Goal: Task Accomplishment & Management: Use online tool/utility

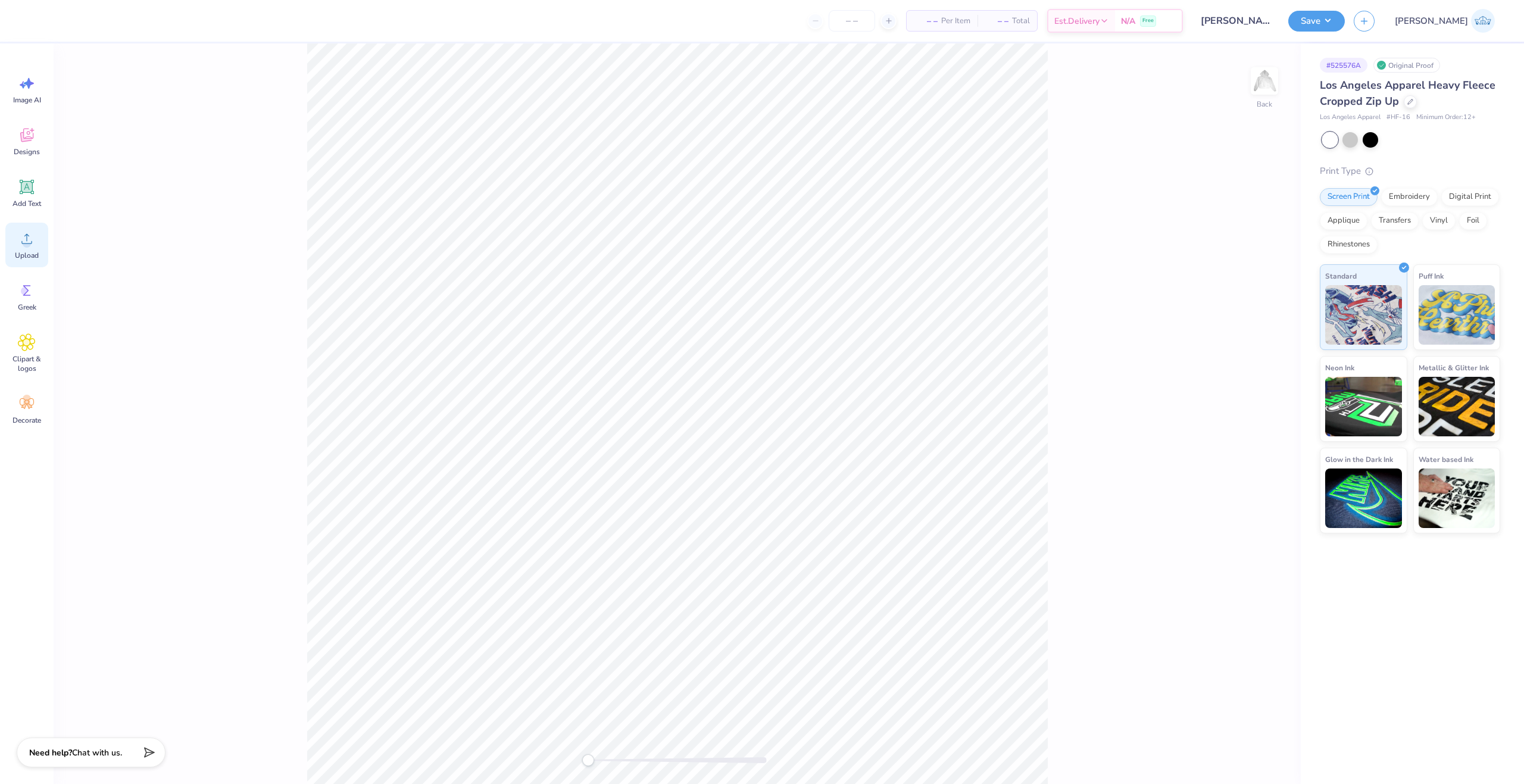
click at [23, 237] on icon at bounding box center [26, 238] width 18 height 18
click at [29, 143] on icon at bounding box center [26, 135] width 18 height 18
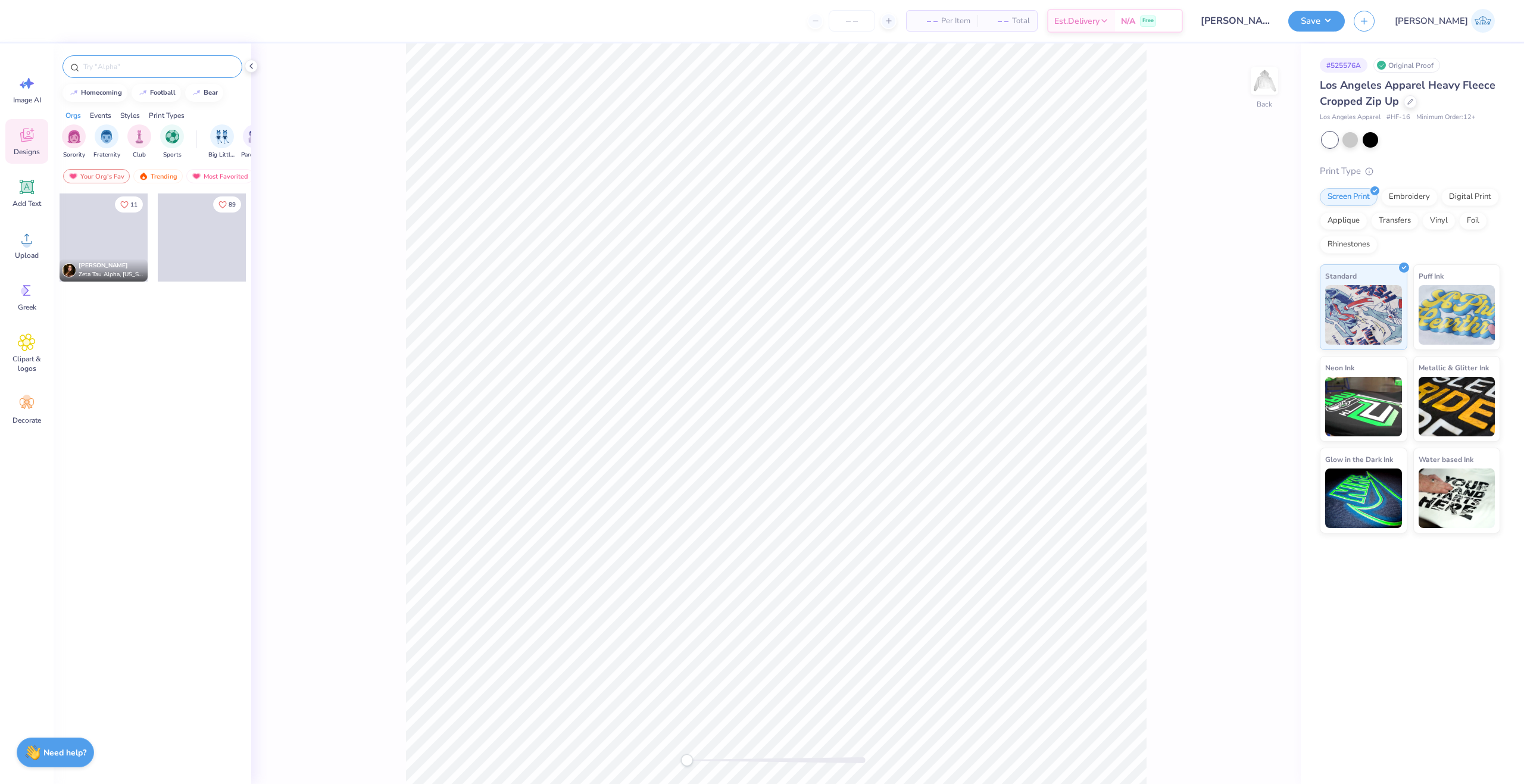
click at [134, 66] on input "text" at bounding box center [158, 66] width 152 height 12
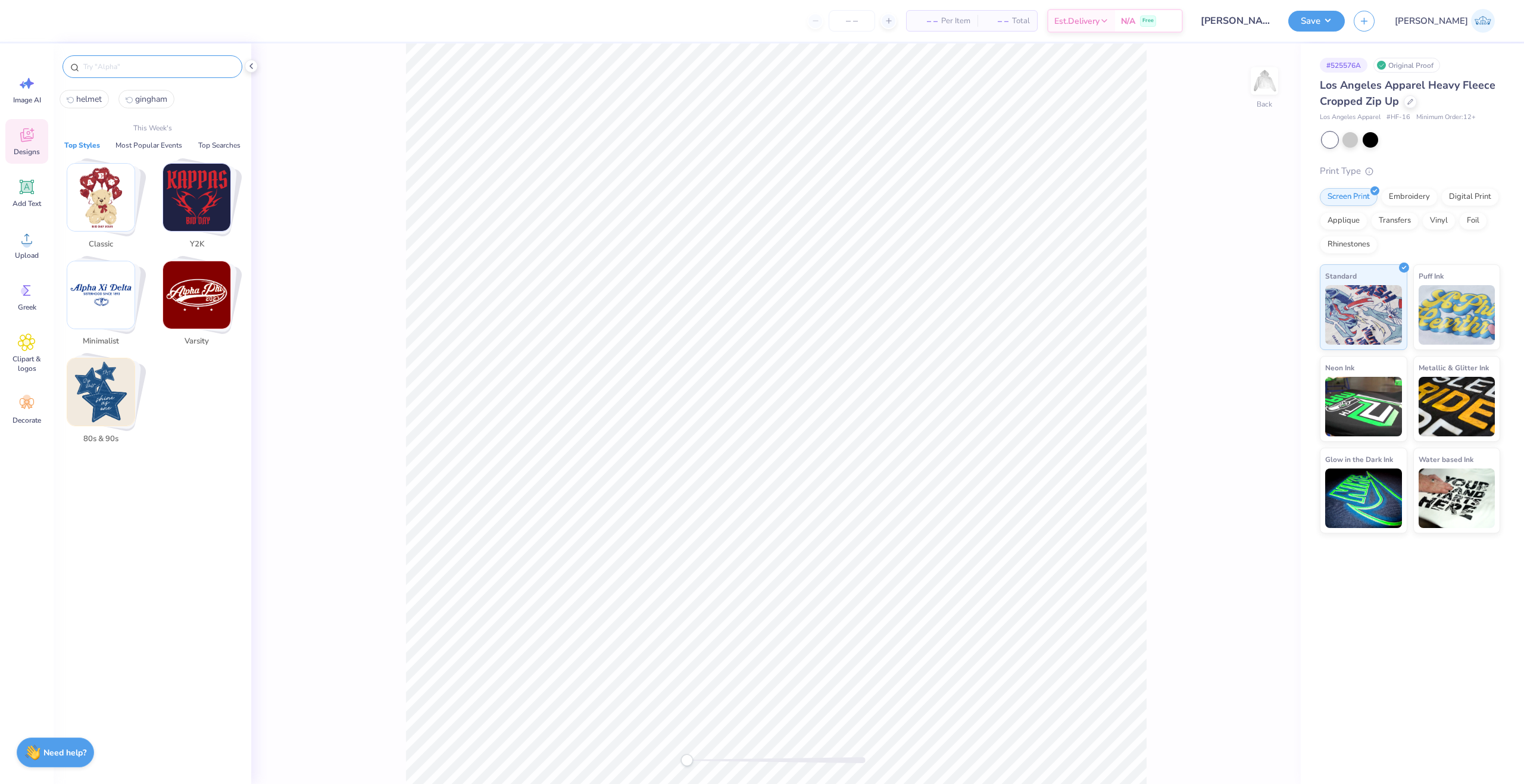
paste input "Kappa Kappa Gamma Arched Greek Texts with Polka Dot Pattern PR Sweater"
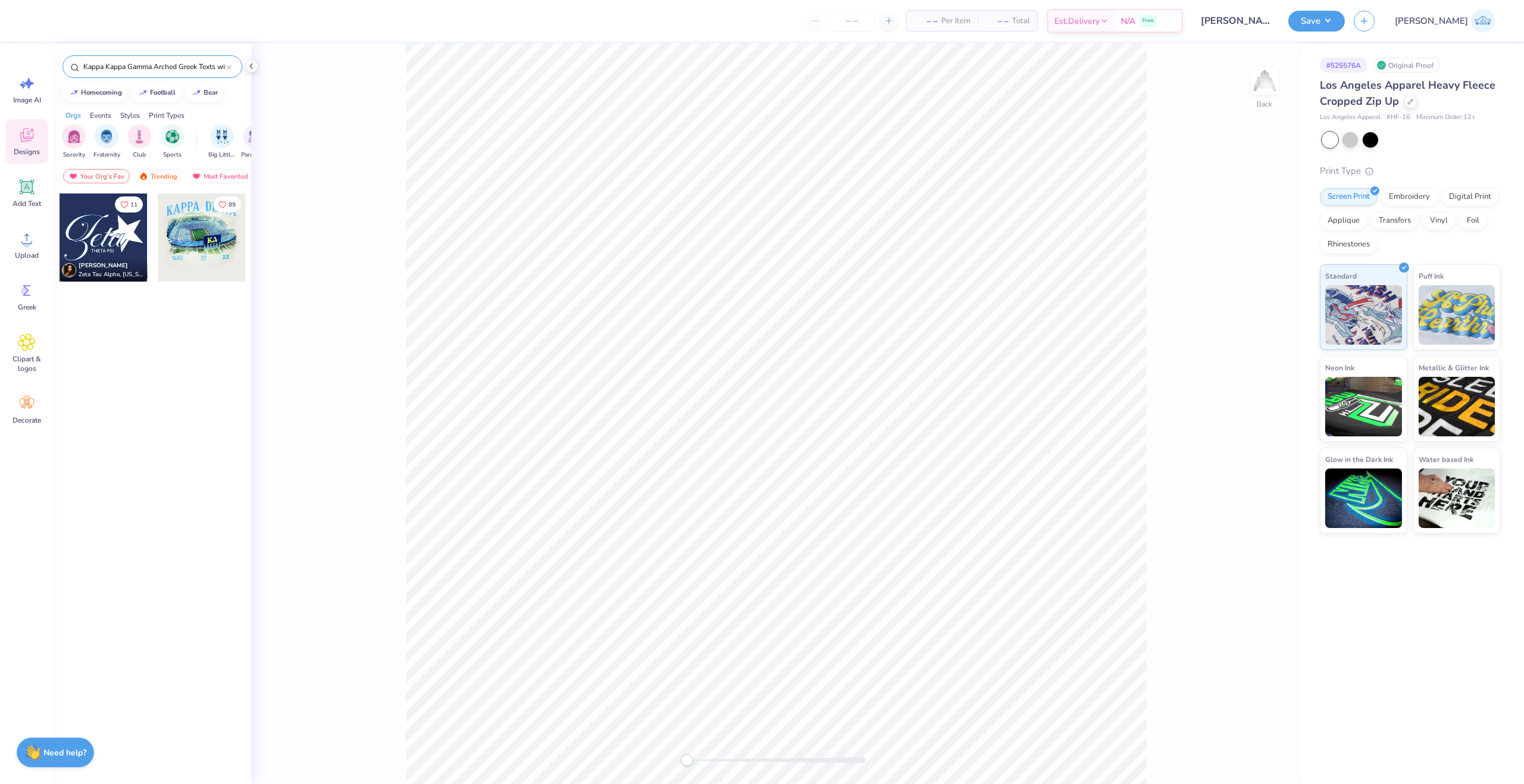
scroll to position [0, 106]
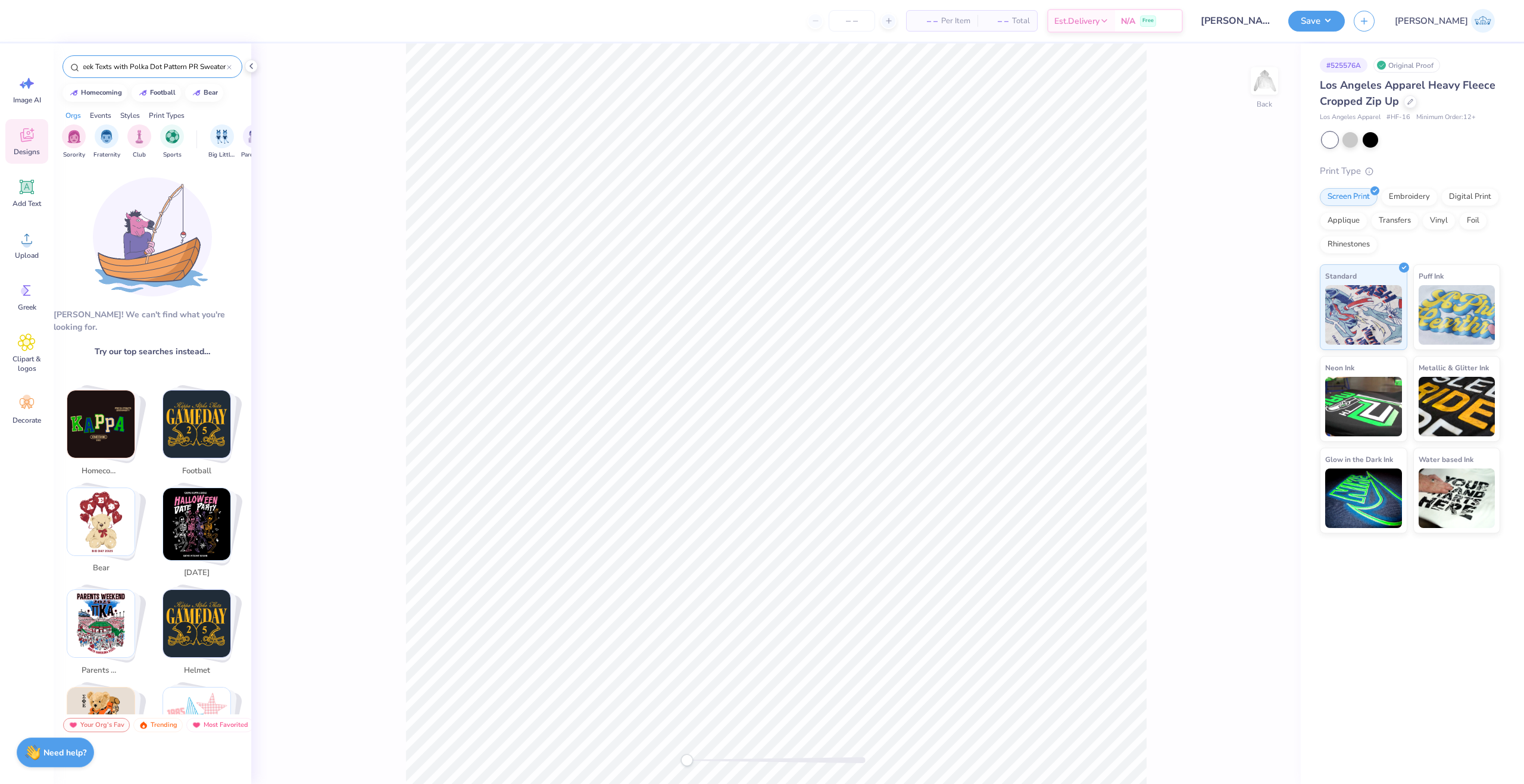
type input "Kappa Kappa Gamma Arched Greek Texts with Polka Dot Pattern PR Sweater"
click at [161, 735] on div "Your Org's Fav Trending Most Favorited Newest" at bounding box center [152, 727] width 197 height 27
click at [160, 731] on div "Trending" at bounding box center [158, 724] width 50 height 15
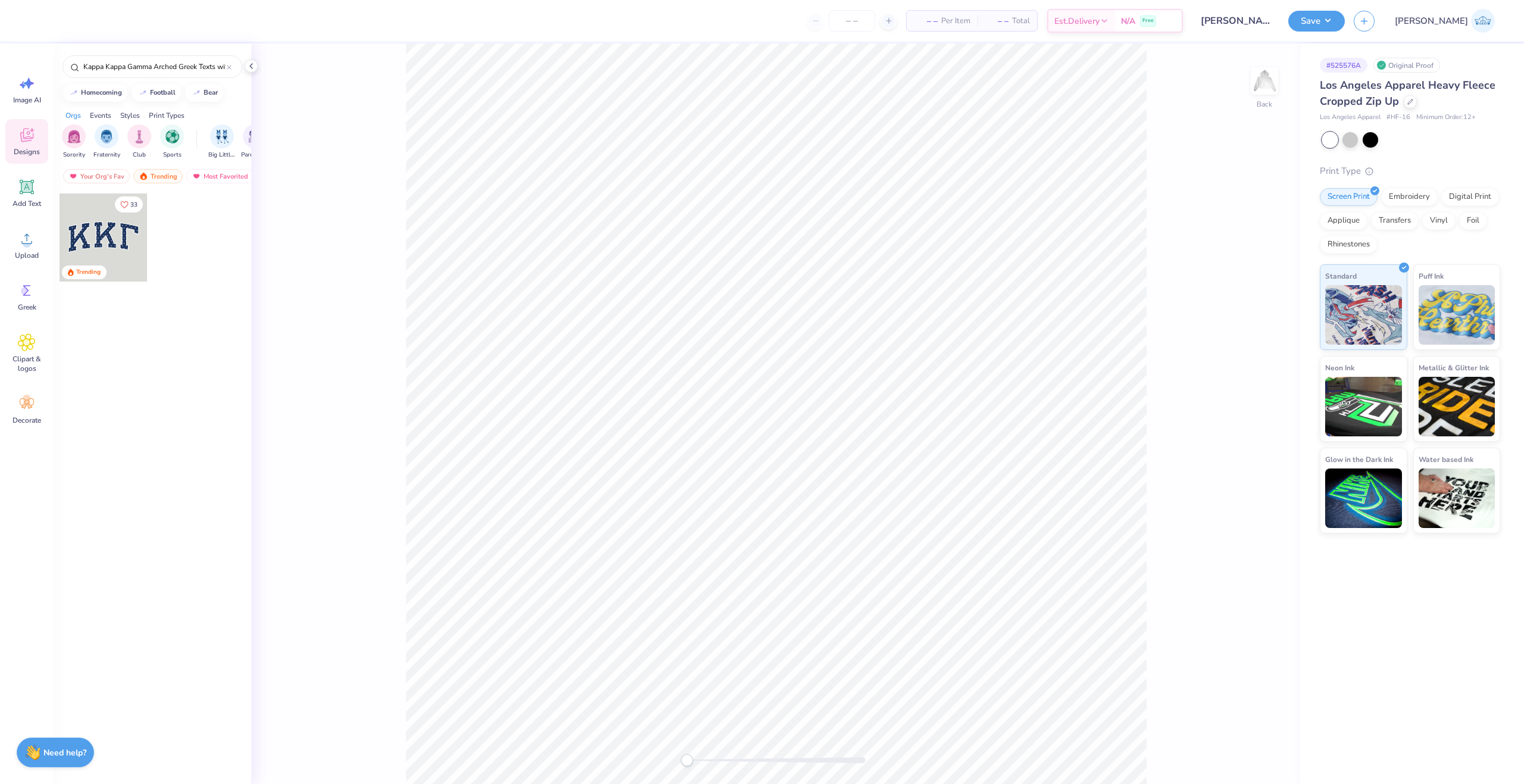
click at [146, 246] on div at bounding box center [104, 237] width 88 height 88
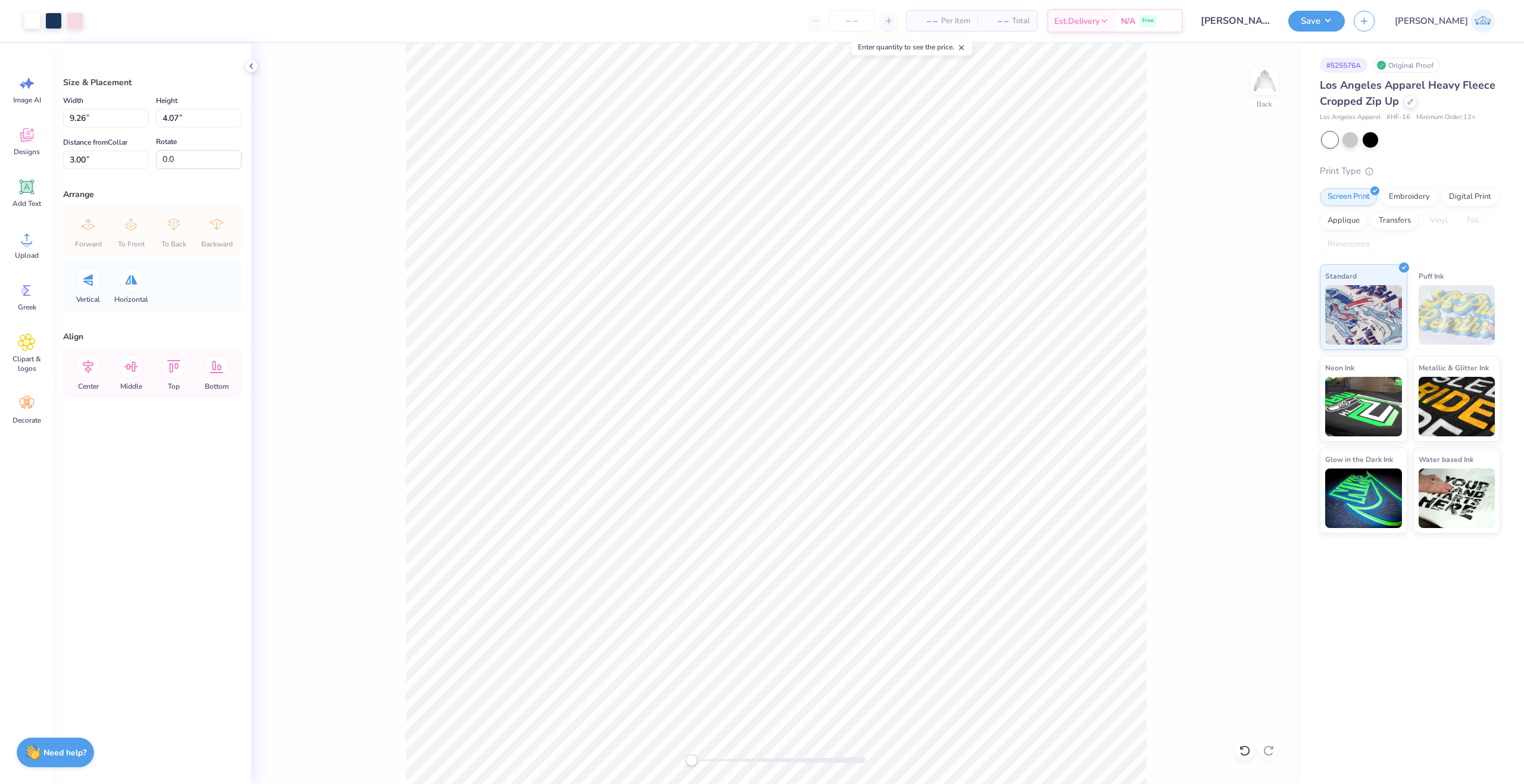
click at [691, 770] on div "Back" at bounding box center [776, 413] width 1050 height 740
drag, startPoint x: 694, startPoint y: 762, endPoint x: 708, endPoint y: 762, distance: 14.0
click at [699, 762] on div "Accessibility label" at bounding box center [694, 760] width 12 height 12
click at [82, 112] on input "9.26" at bounding box center [106, 118] width 86 height 19
drag, startPoint x: 92, startPoint y: 119, endPoint x: -98, endPoint y: 125, distance: 190.1
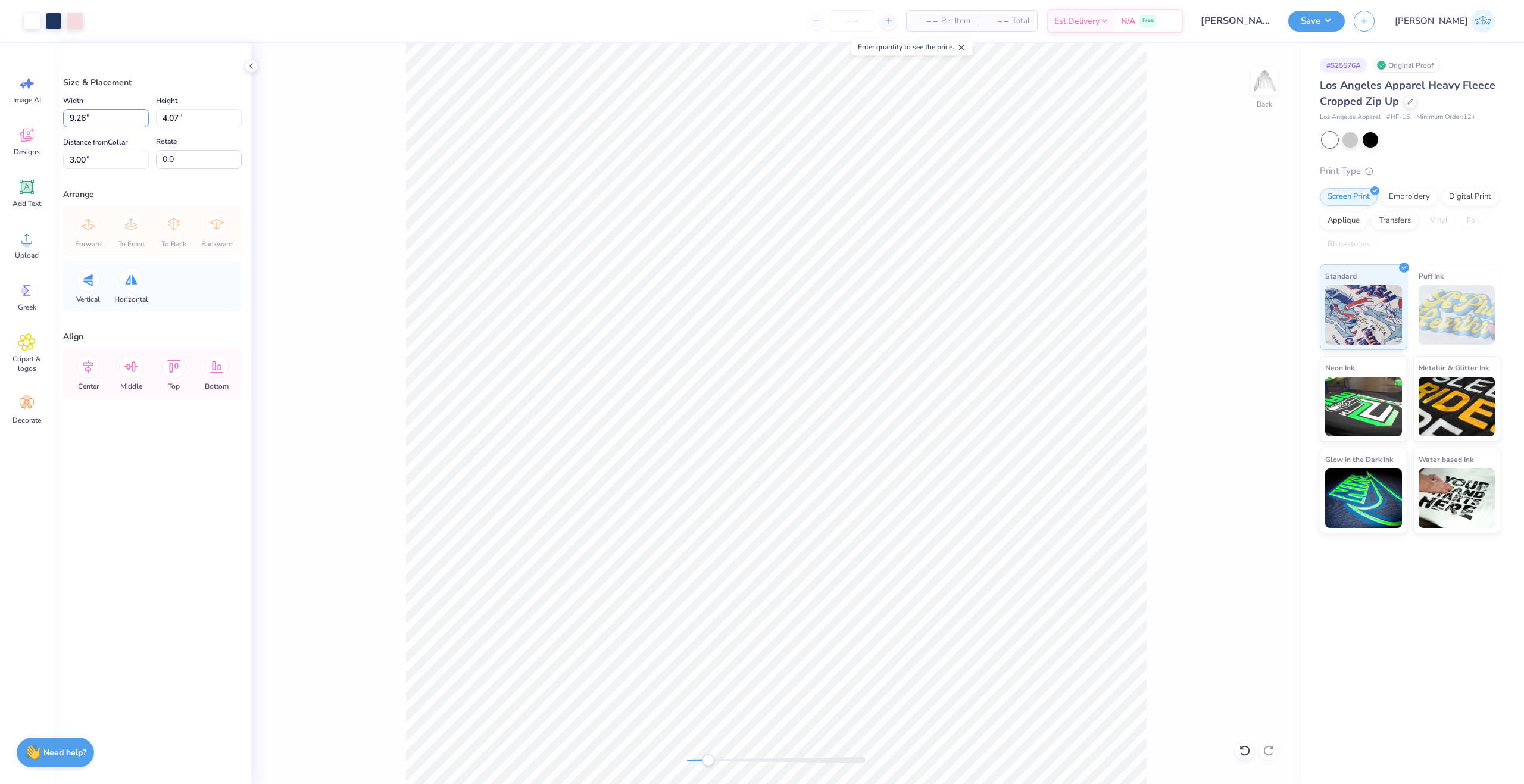
click at [0, 125] on html "Art colors – – Per Item – – Total Est. Delivery N/A Free Design Title [PERSON_N…" at bounding box center [762, 392] width 1524 height 784
type input "3.50"
type input "1.54"
type input "4.27"
click at [1249, 757] on div at bounding box center [1246, 751] width 20 height 20
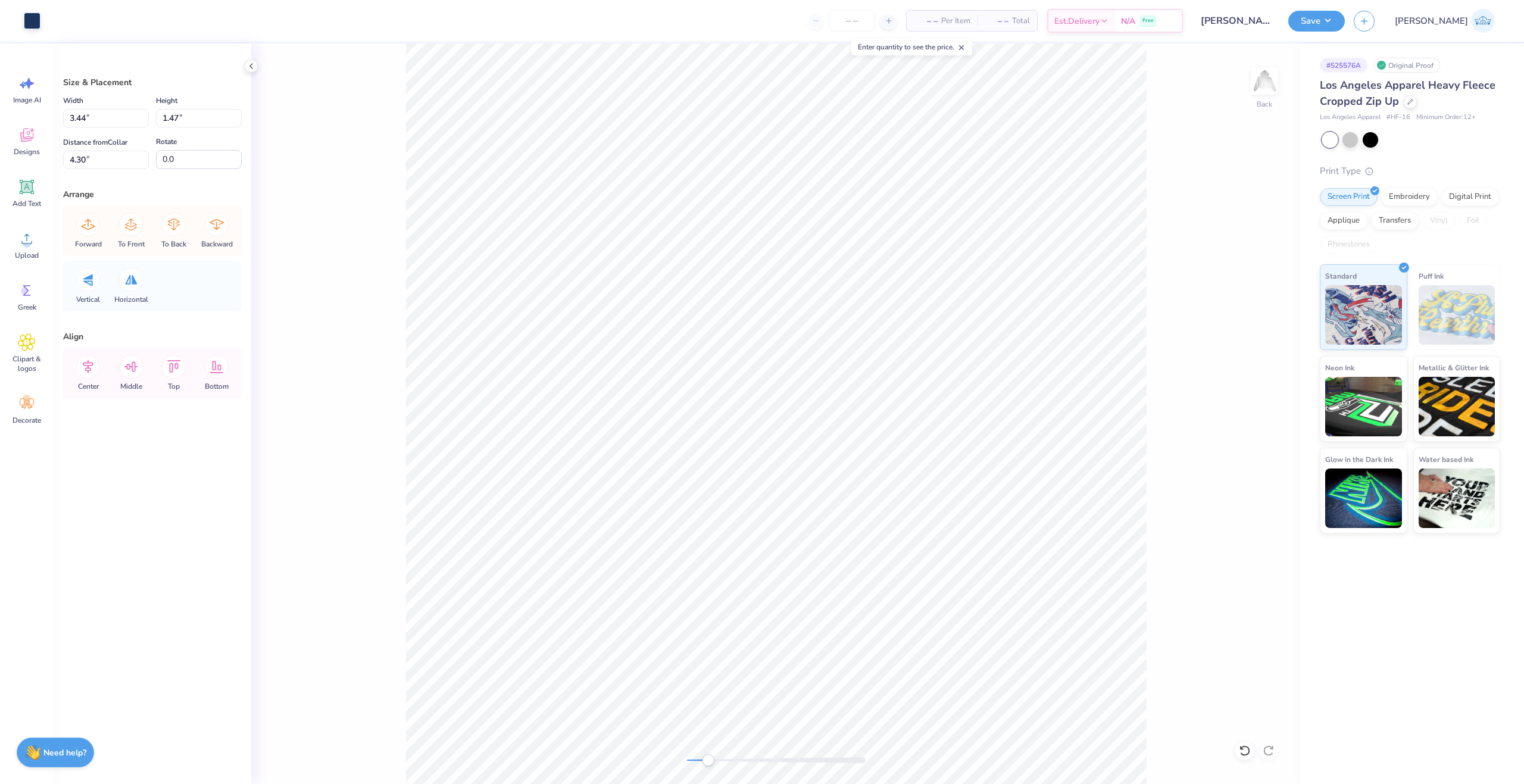
type input "3.50"
type input "1.54"
type input "4.27"
click at [758, 767] on div "Back" at bounding box center [776, 413] width 1050 height 740
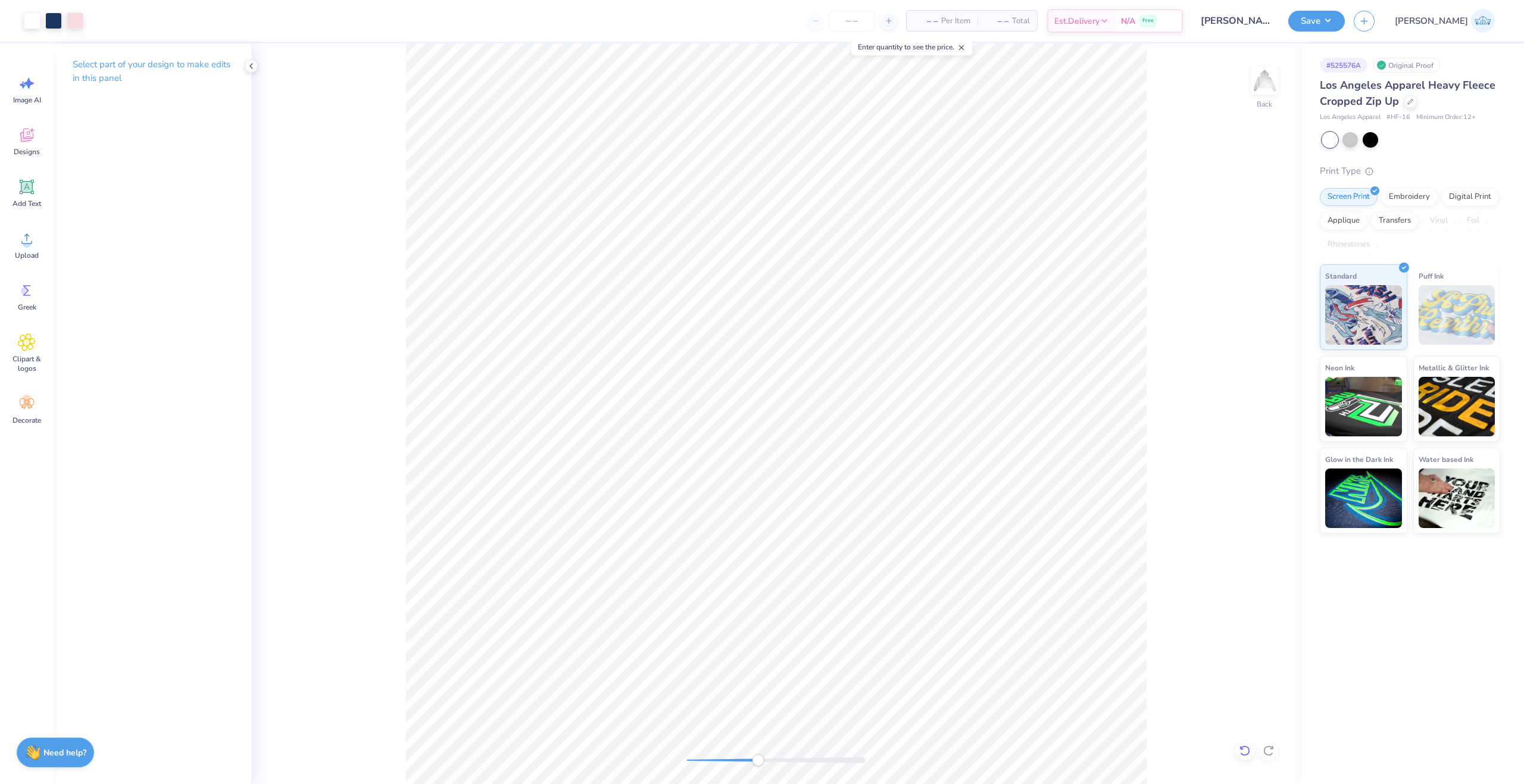
click at [1251, 751] on div at bounding box center [1246, 751] width 20 height 20
drag, startPoint x: 762, startPoint y: 762, endPoint x: 683, endPoint y: 756, distance: 79.2
click at [755, 762] on div "Accessibility label" at bounding box center [761, 760] width 12 height 12
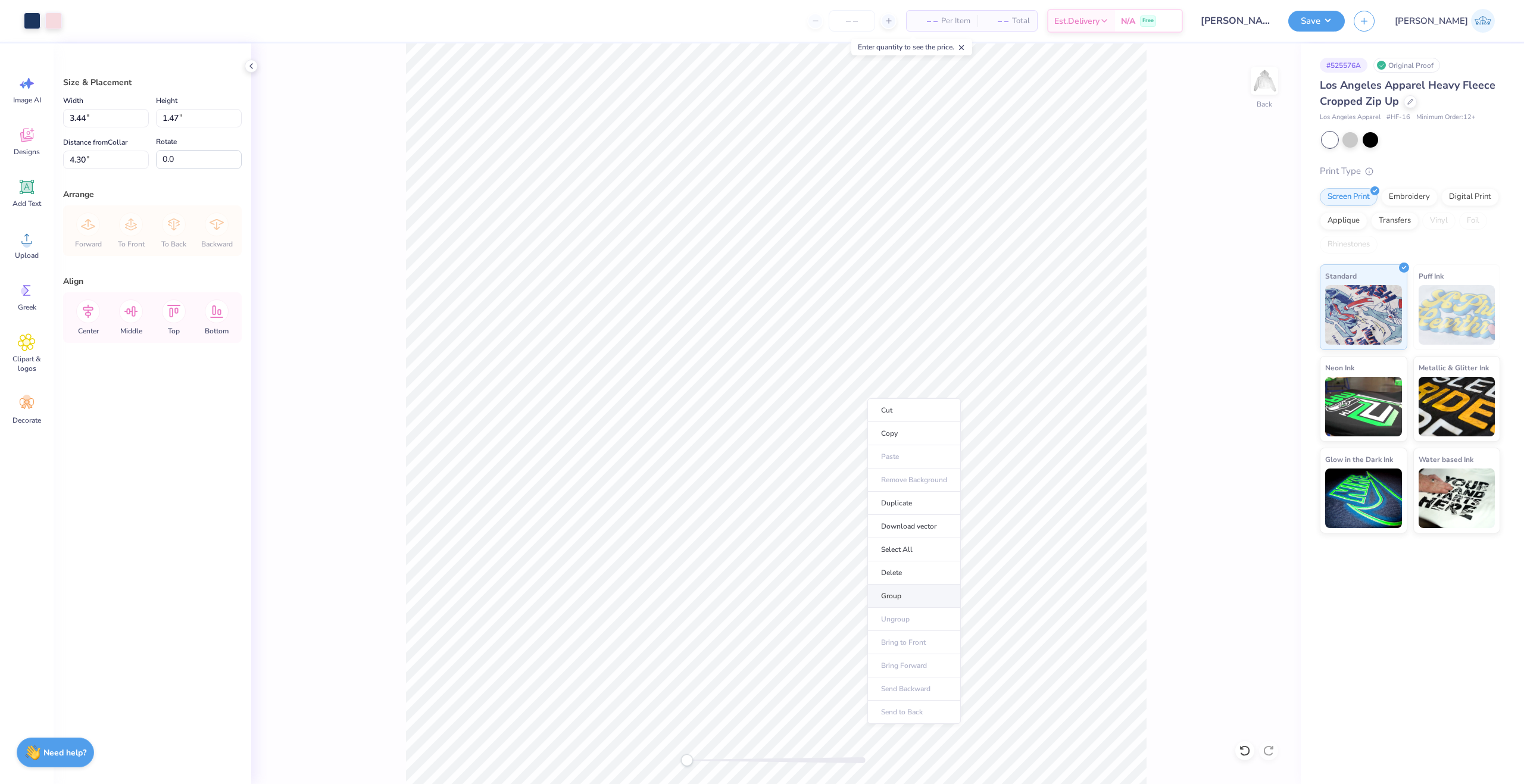
click at [929, 599] on li "Group" at bounding box center [914, 597] width 94 height 23
drag, startPoint x: 690, startPoint y: 762, endPoint x: 711, endPoint y: 754, distance: 22.5
click at [697, 762] on div "Accessibility label" at bounding box center [690, 760] width 12 height 12
click at [98, 161] on input "4.30" at bounding box center [106, 159] width 86 height 19
type input "3"
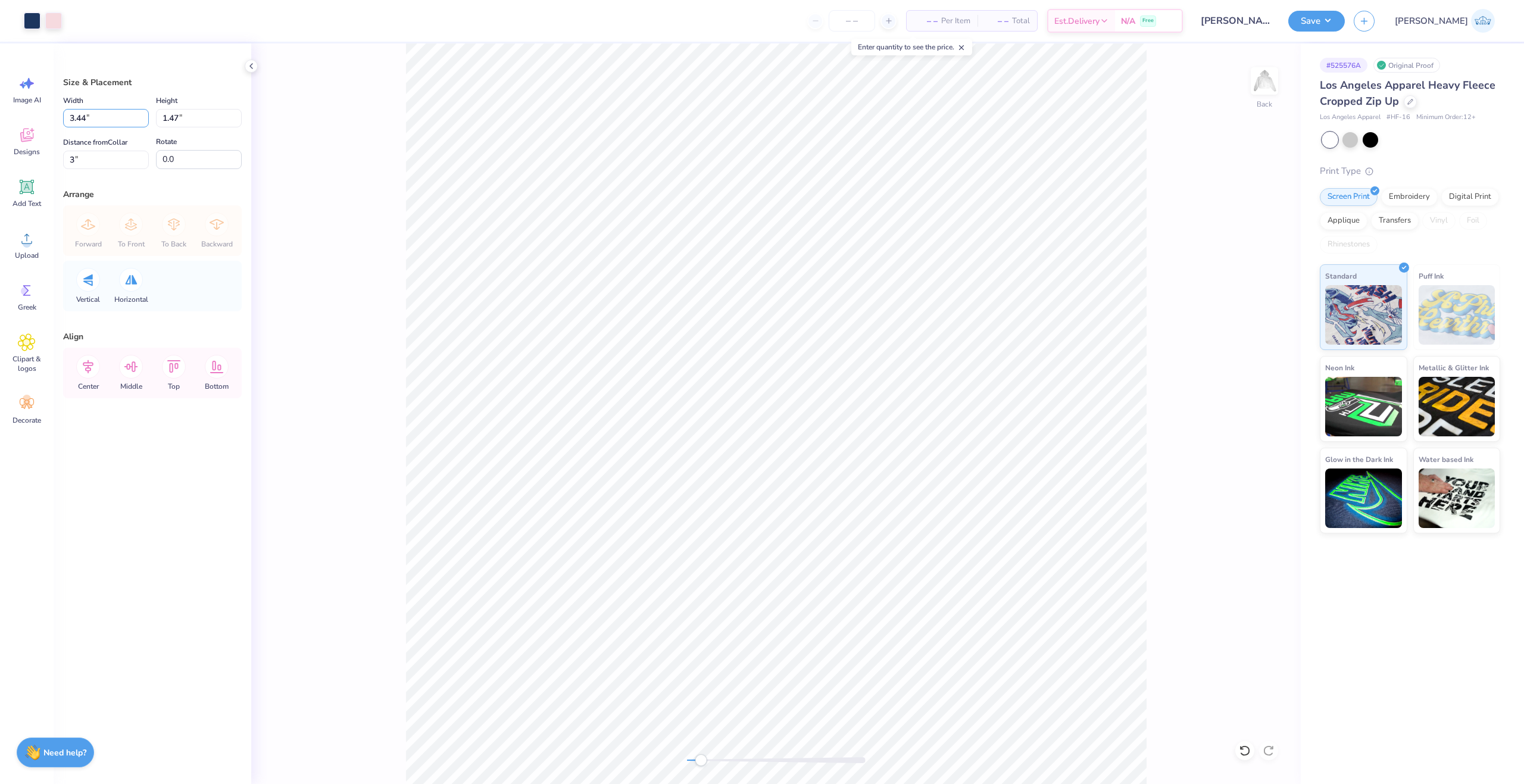
drag, startPoint x: 98, startPoint y: 115, endPoint x: 10, endPoint y: 115, distance: 88.0
click at [10, 115] on div "Art colors – – Per Item – – Total Est. Delivery N/A Free Design Title [PERSON_N…" at bounding box center [762, 392] width 1524 height 784
type input "3.50"
type input "1.49"
type input "2.99"
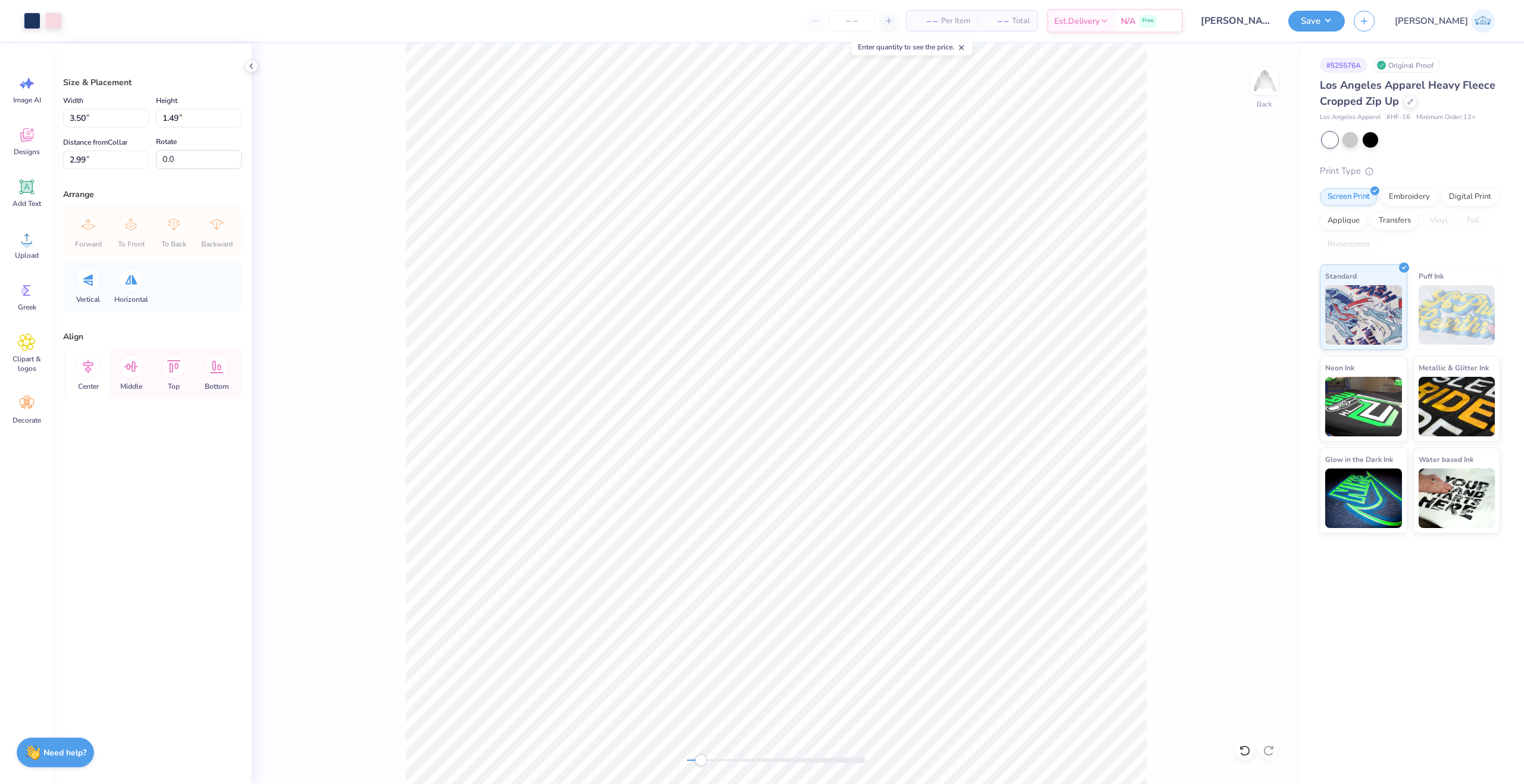
click at [90, 363] on icon at bounding box center [88, 367] width 11 height 14
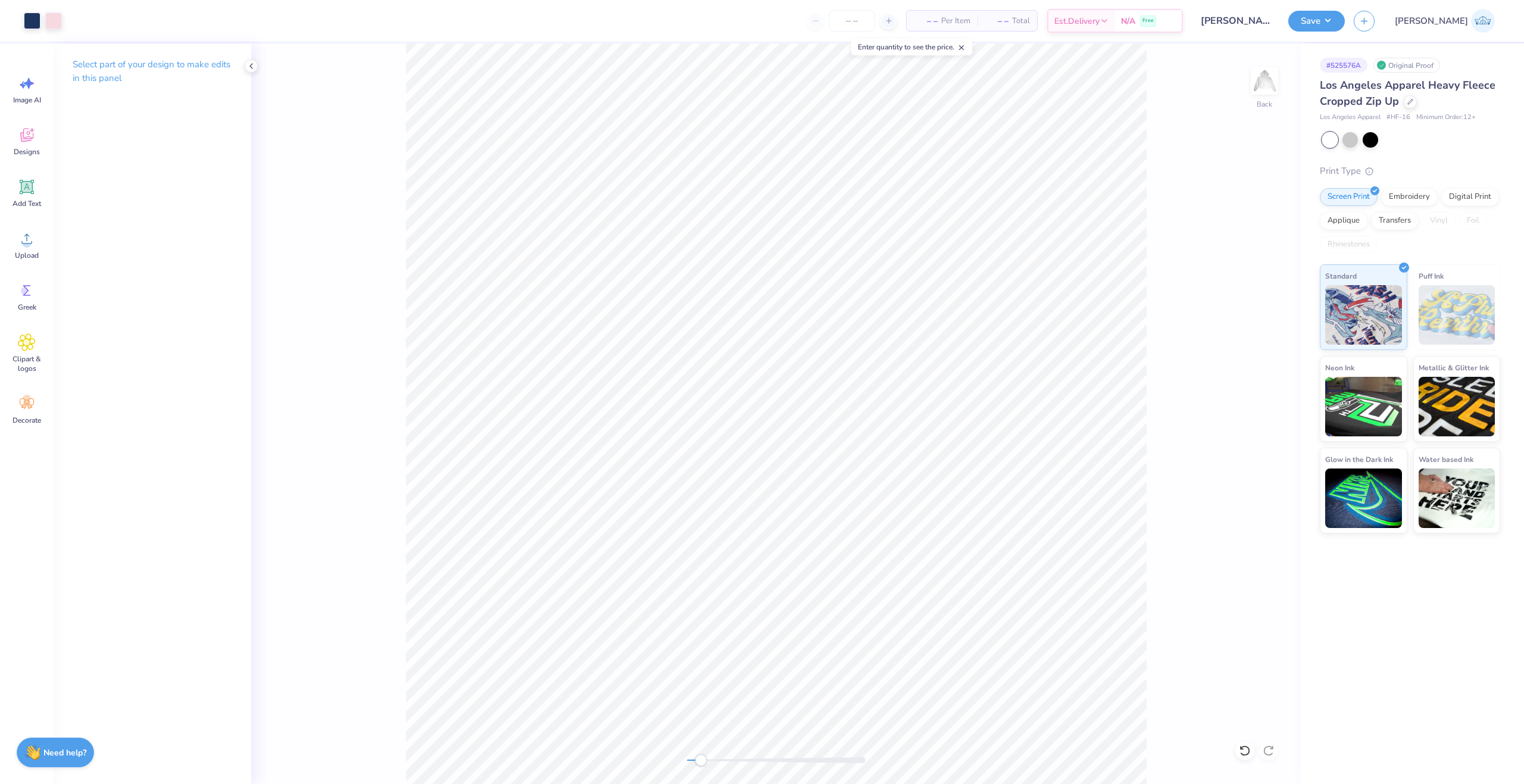
click at [1248, 511] on div "Back" at bounding box center [776, 413] width 1050 height 740
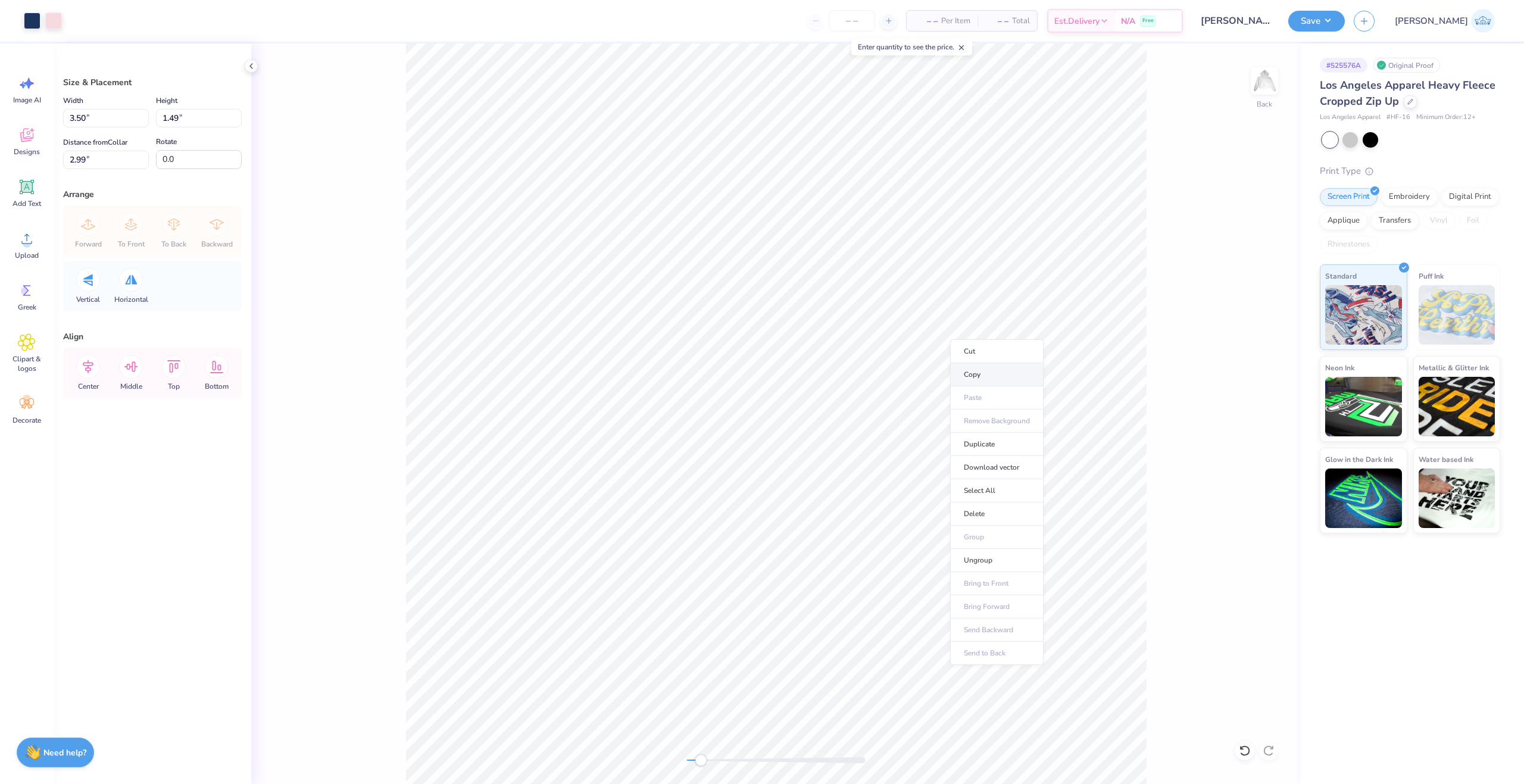
click at [984, 379] on li "Copy" at bounding box center [997, 375] width 94 height 23
click at [1257, 89] on img at bounding box center [1264, 81] width 48 height 48
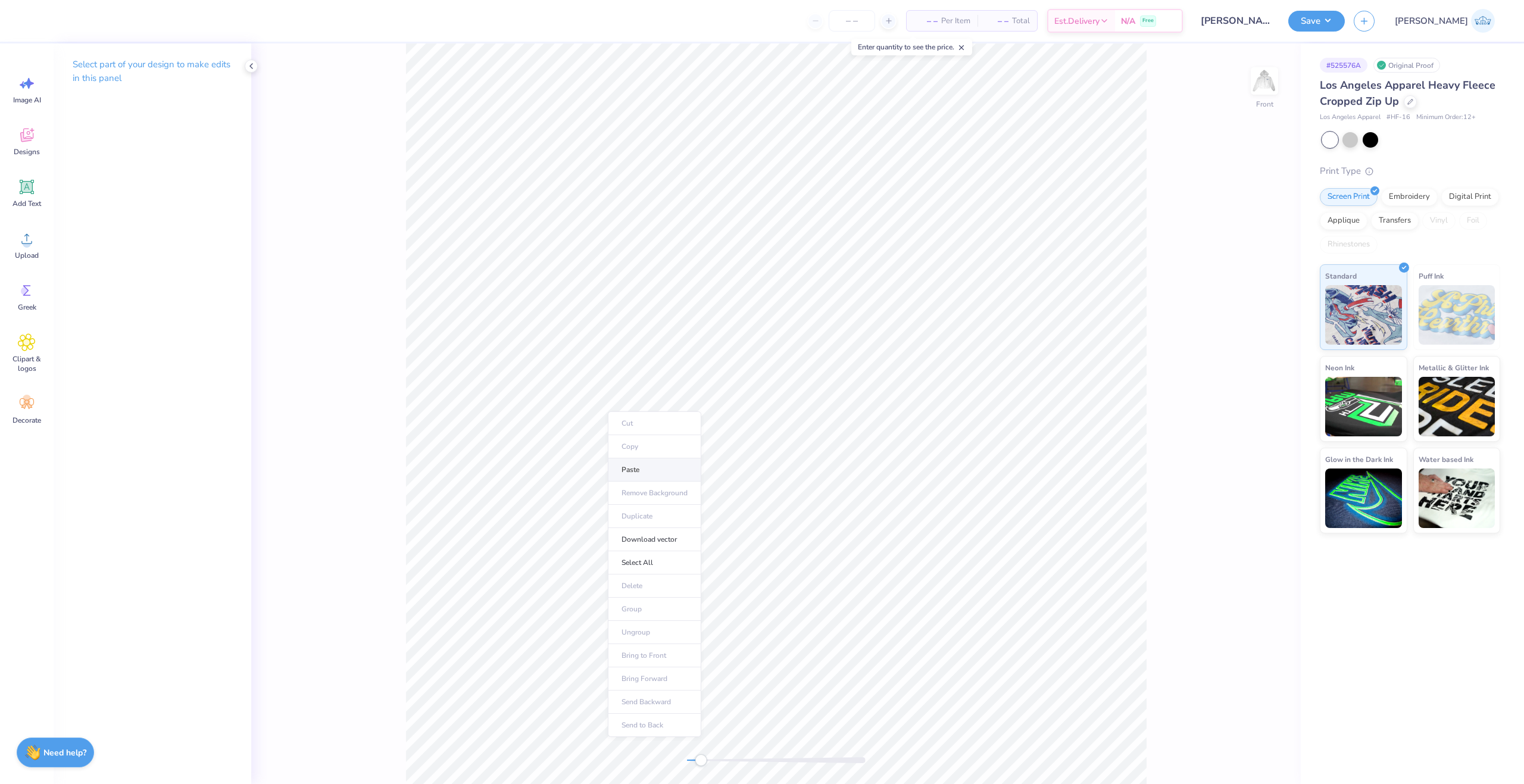
click at [646, 467] on li "Paste" at bounding box center [655, 470] width 94 height 23
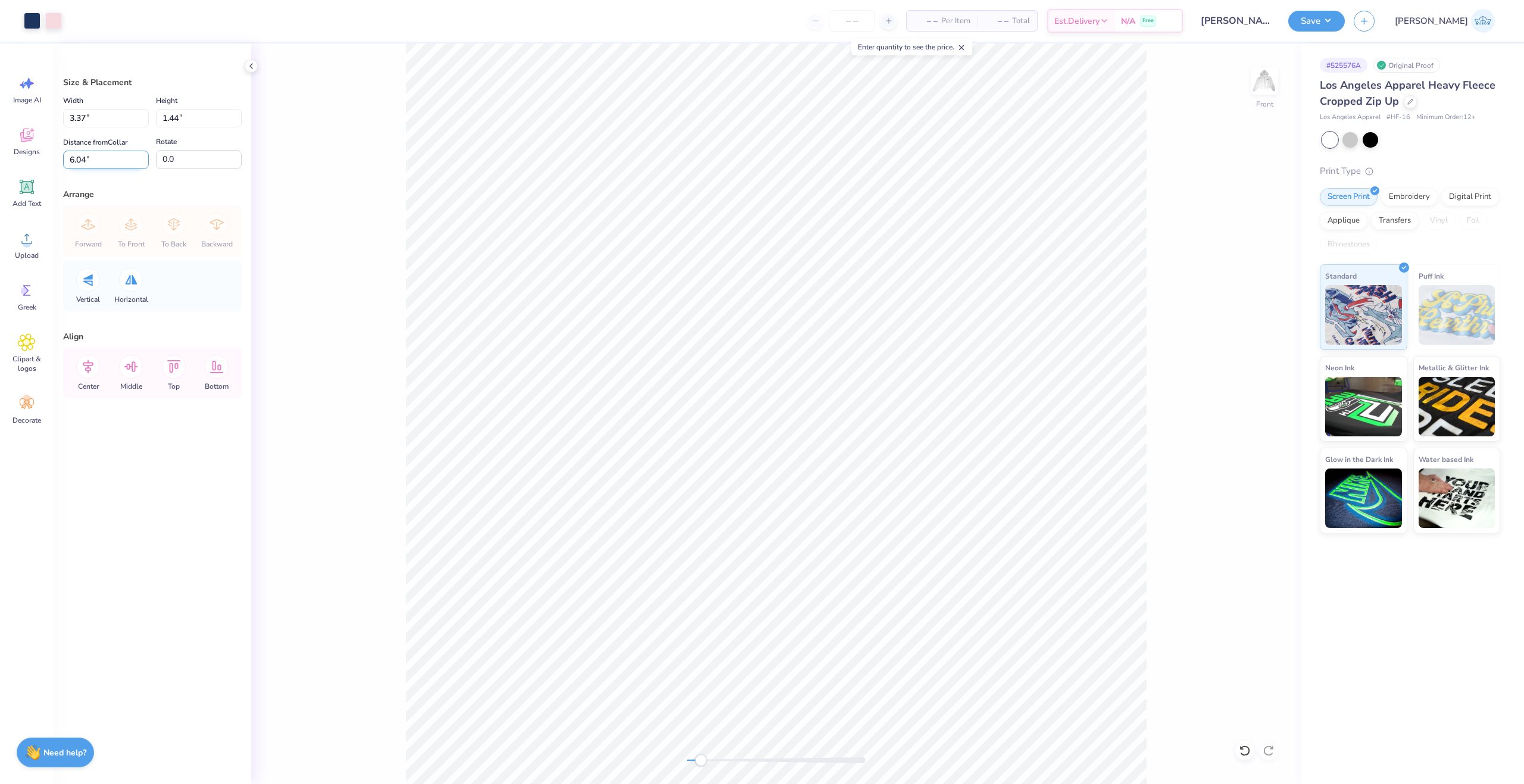
click at [93, 168] on input "6.04" at bounding box center [106, 159] width 86 height 19
type input "6"
drag, startPoint x: 99, startPoint y: 113, endPoint x: -148, endPoint y: 179, distance: 255.7
click at [0, 179] on html "Art colors – – Per Item – – Total Est. Delivery N/A Free Design Title [PERSON_N…" at bounding box center [762, 392] width 1524 height 784
type input "8.00"
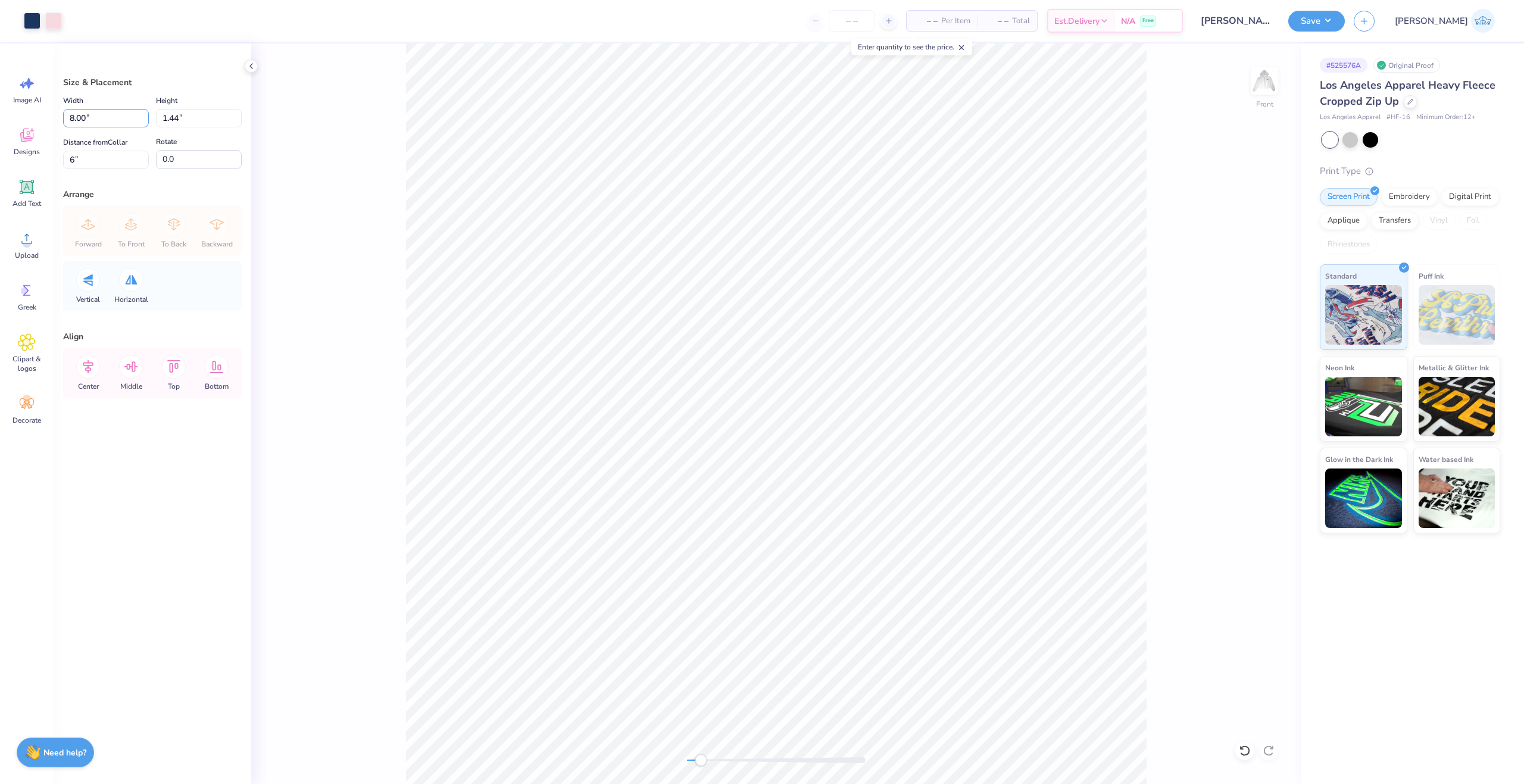
type input "3.41"
type input "6.00"
click at [86, 370] on icon at bounding box center [88, 366] width 23 height 23
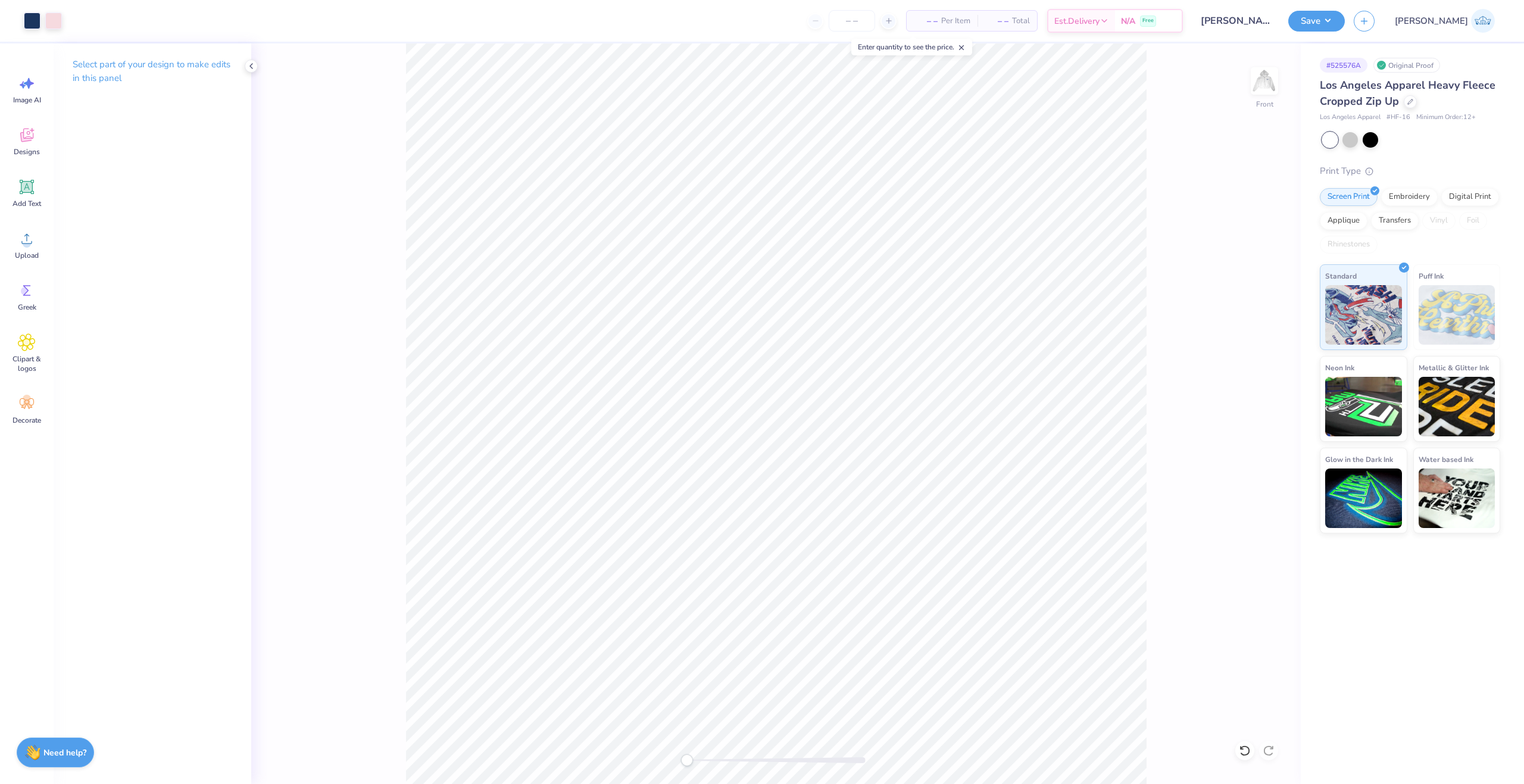
click at [637, 755] on div "Front" at bounding box center [776, 413] width 1050 height 740
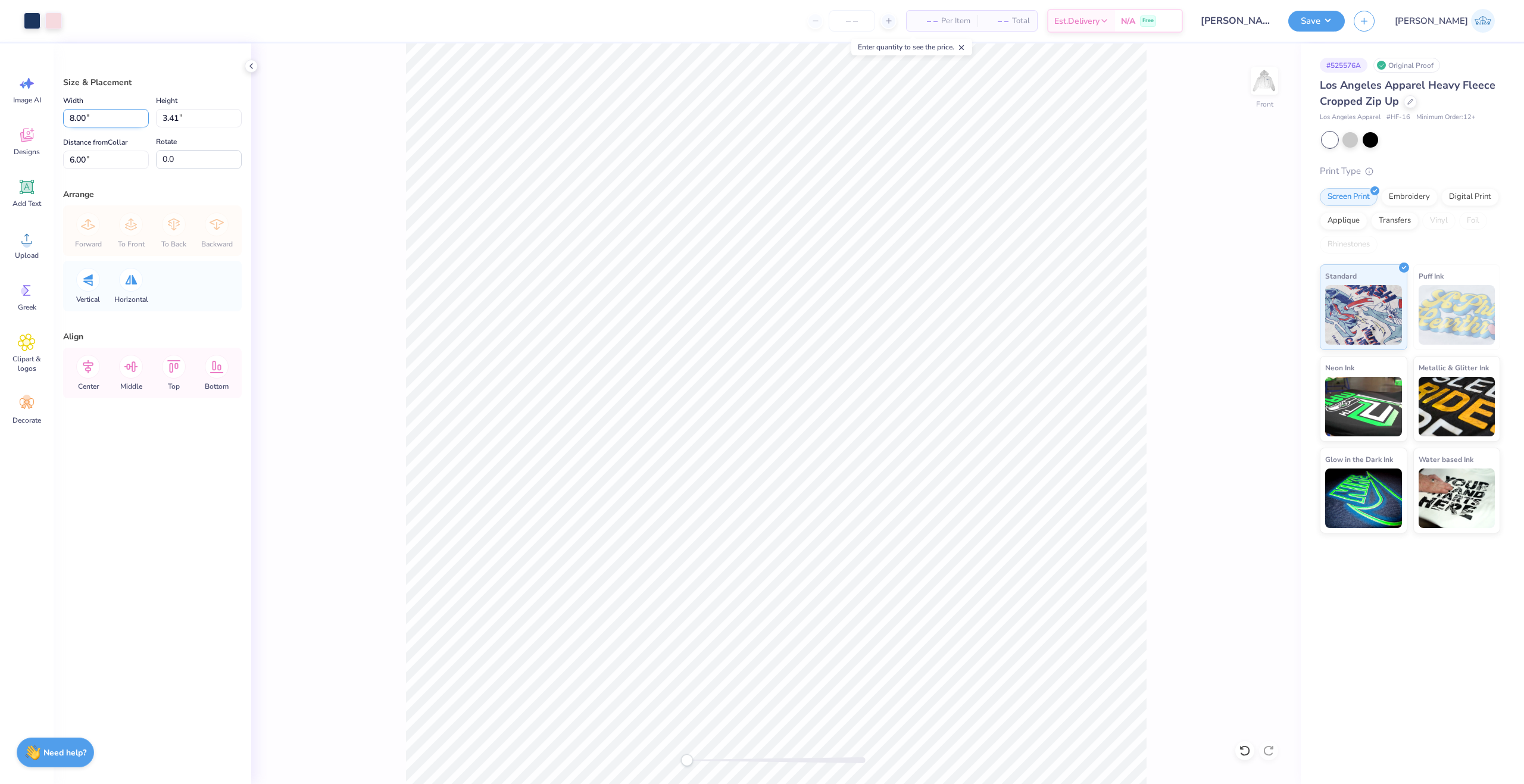
click at [80, 112] on input "8.00" at bounding box center [106, 118] width 86 height 19
type input "9.00"
type input "3.84"
click at [82, 157] on input "6.00" at bounding box center [106, 159] width 86 height 19
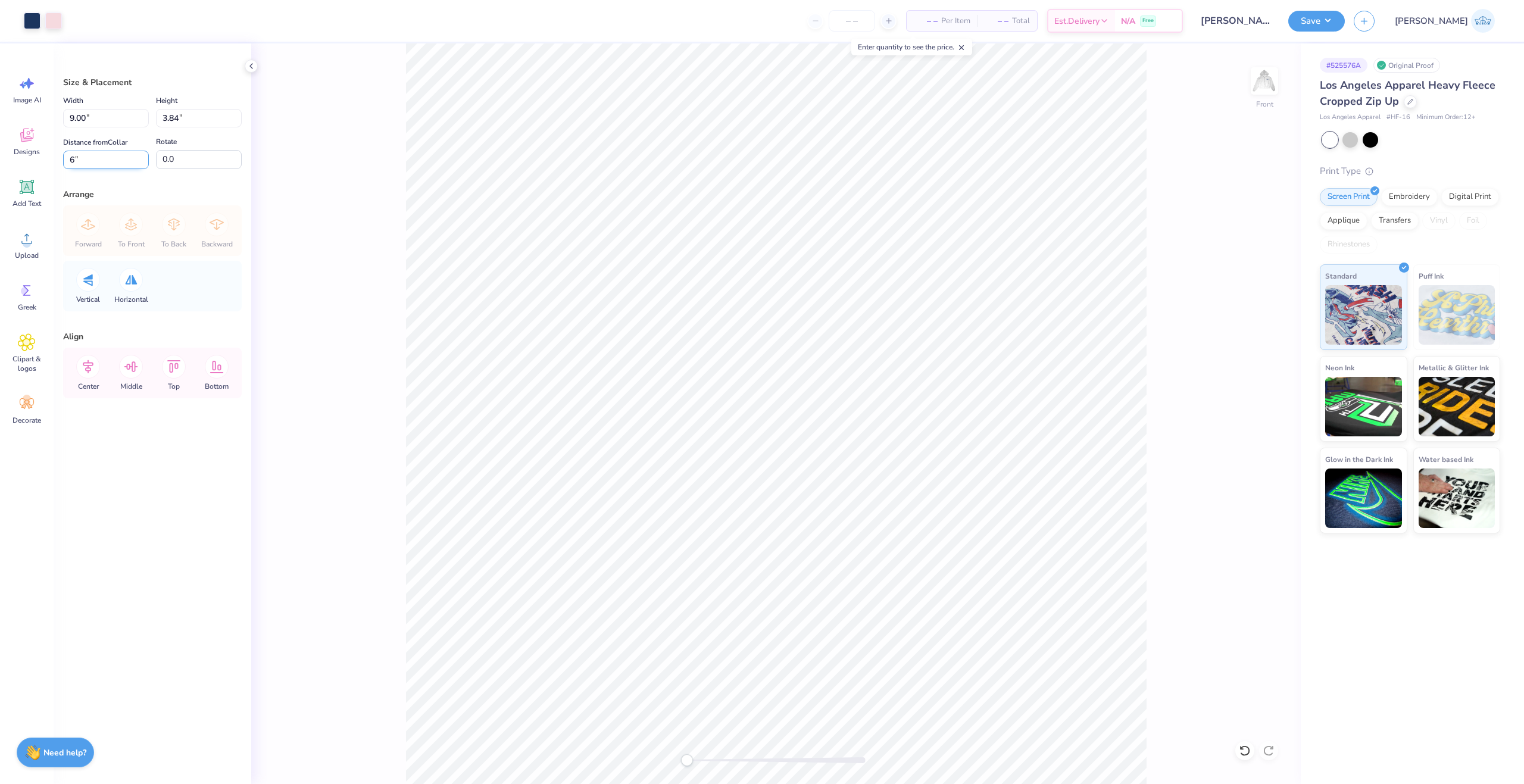
type input "6"
click at [274, 502] on div "Front" at bounding box center [776, 413] width 1050 height 740
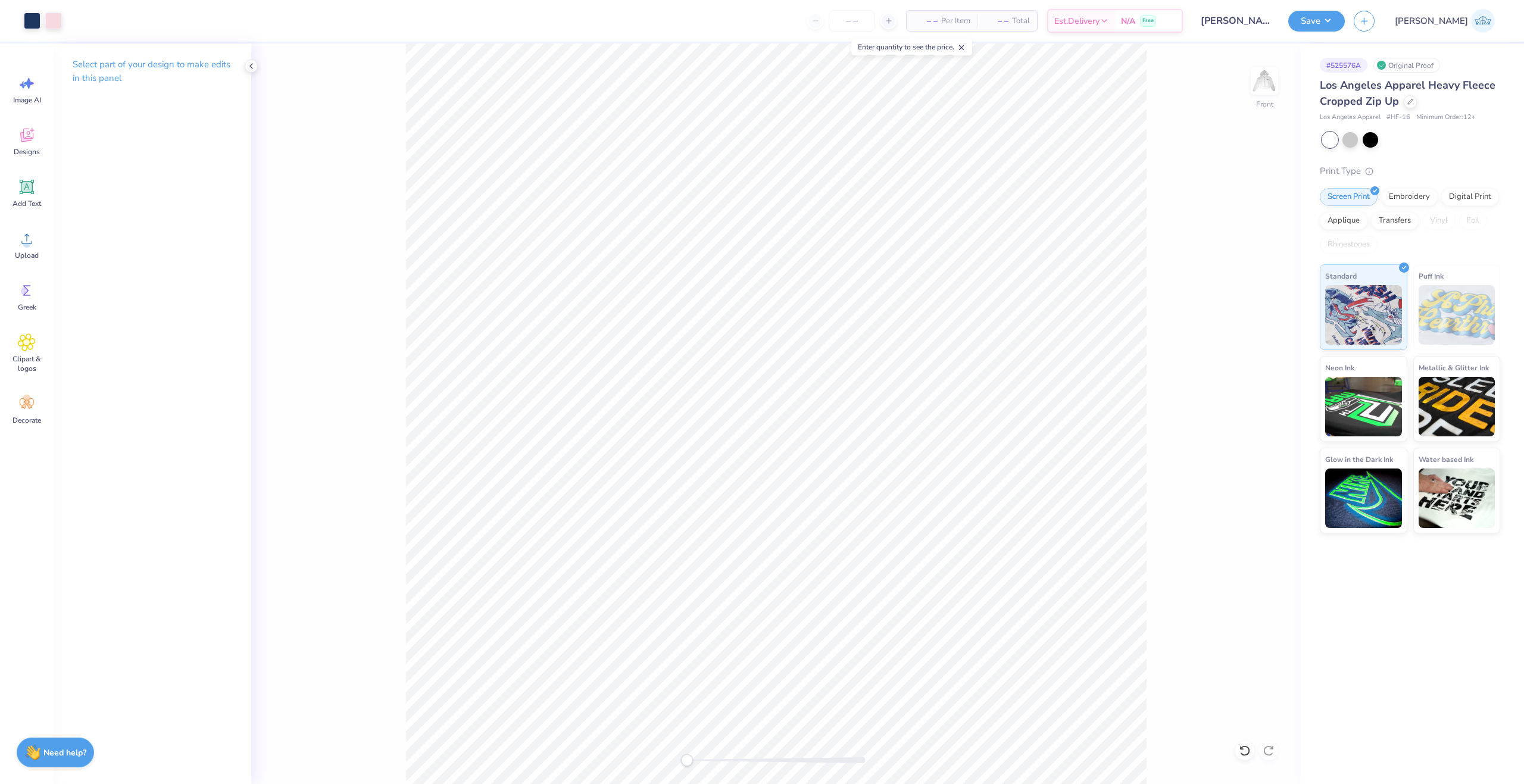
click at [1026, 392] on div "Front" at bounding box center [776, 413] width 1050 height 740
click at [1345, 25] on button "Save" at bounding box center [1317, 19] width 57 height 21
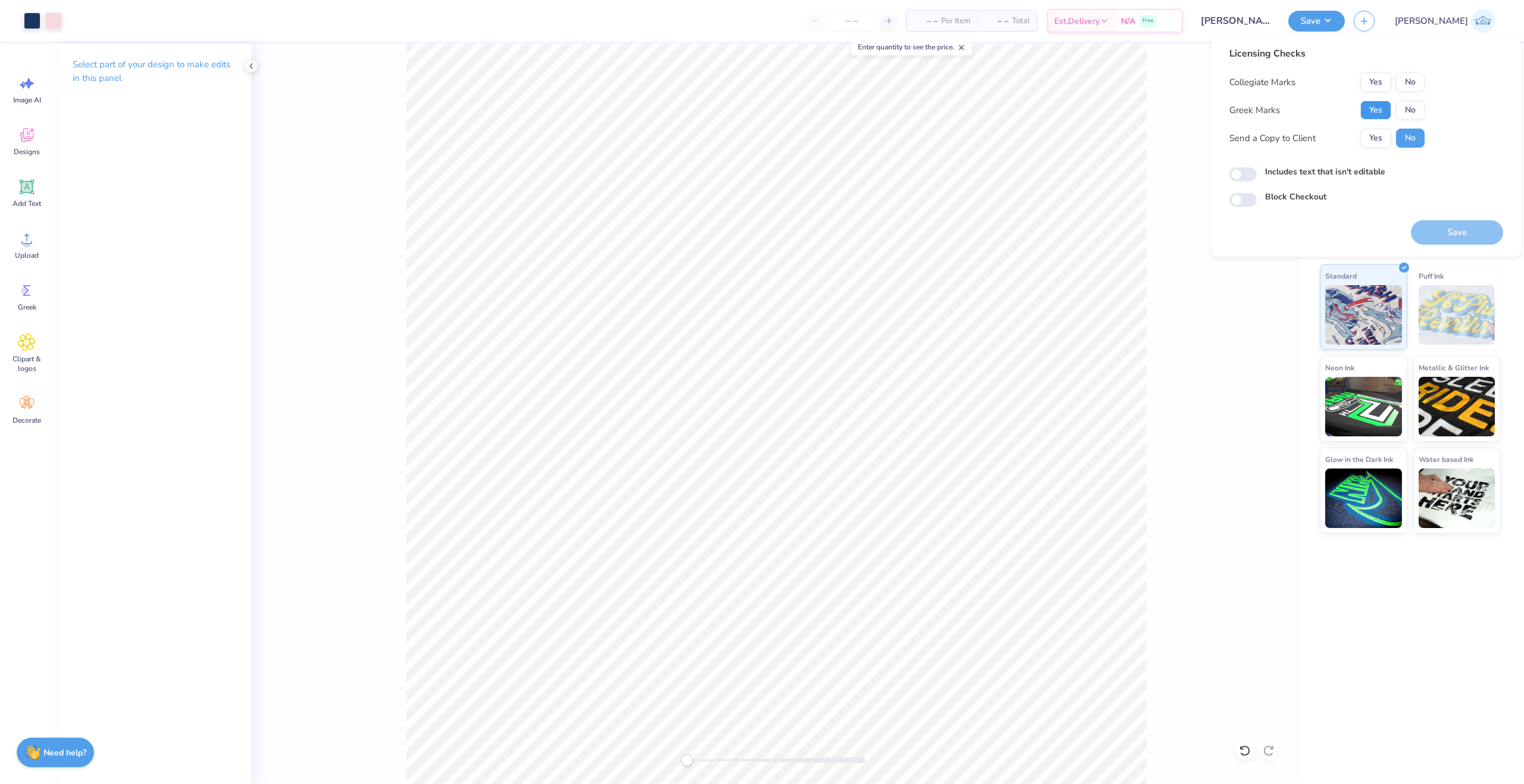
click at [1382, 110] on button "Yes" at bounding box center [1376, 110] width 31 height 20
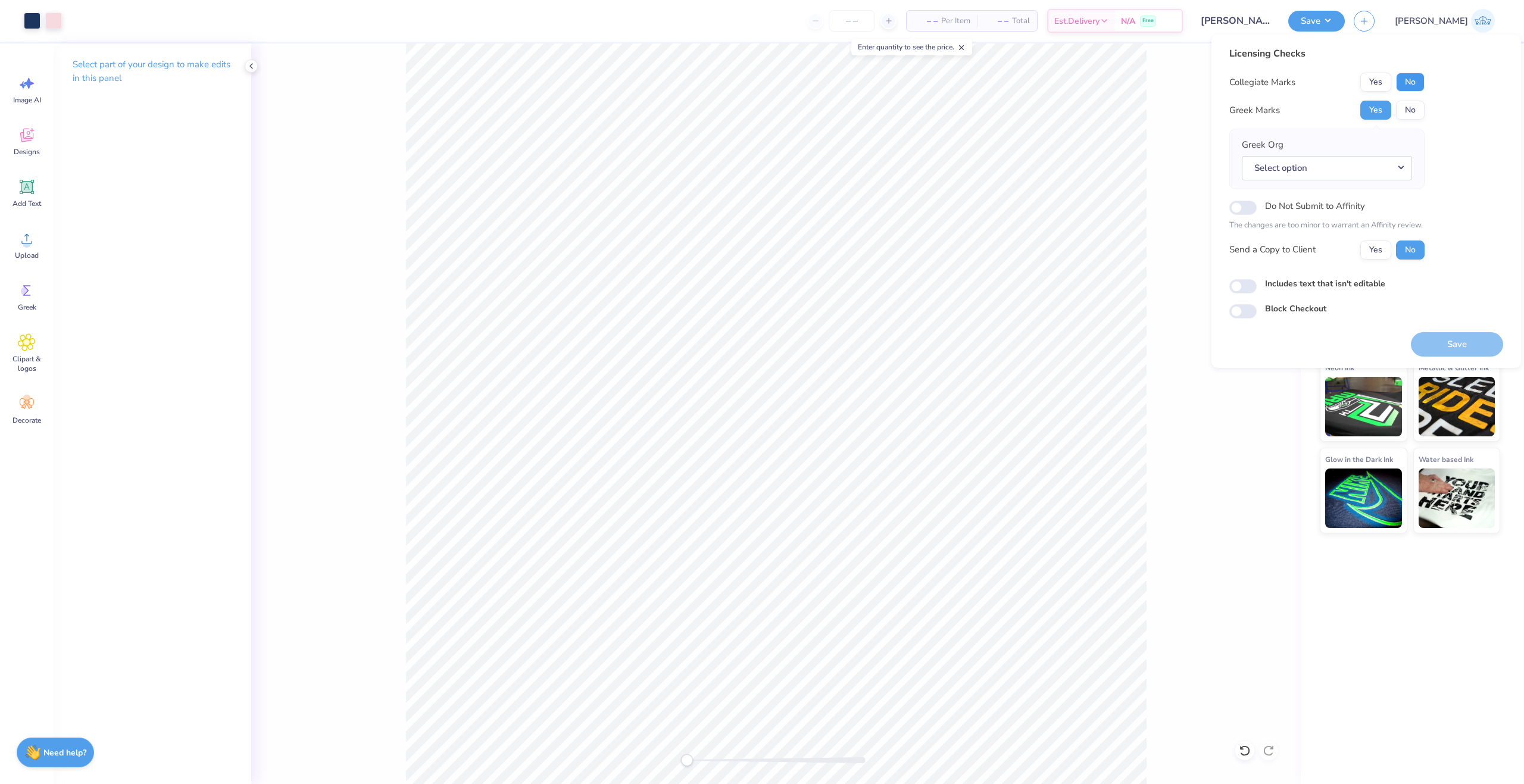
click at [1419, 74] on button "No" at bounding box center [1410, 82] width 28 height 20
click at [1382, 234] on div "Collegiate Marks Yes No Greek Marks Yes No Greek Org Select option Do Not Submi…" at bounding box center [1328, 165] width 195 height 186
click at [1382, 252] on button "Yes" at bounding box center [1376, 250] width 31 height 20
click at [1246, 283] on input "Includes text that isn't editable" at bounding box center [1244, 286] width 27 height 15
checkbox input "true"
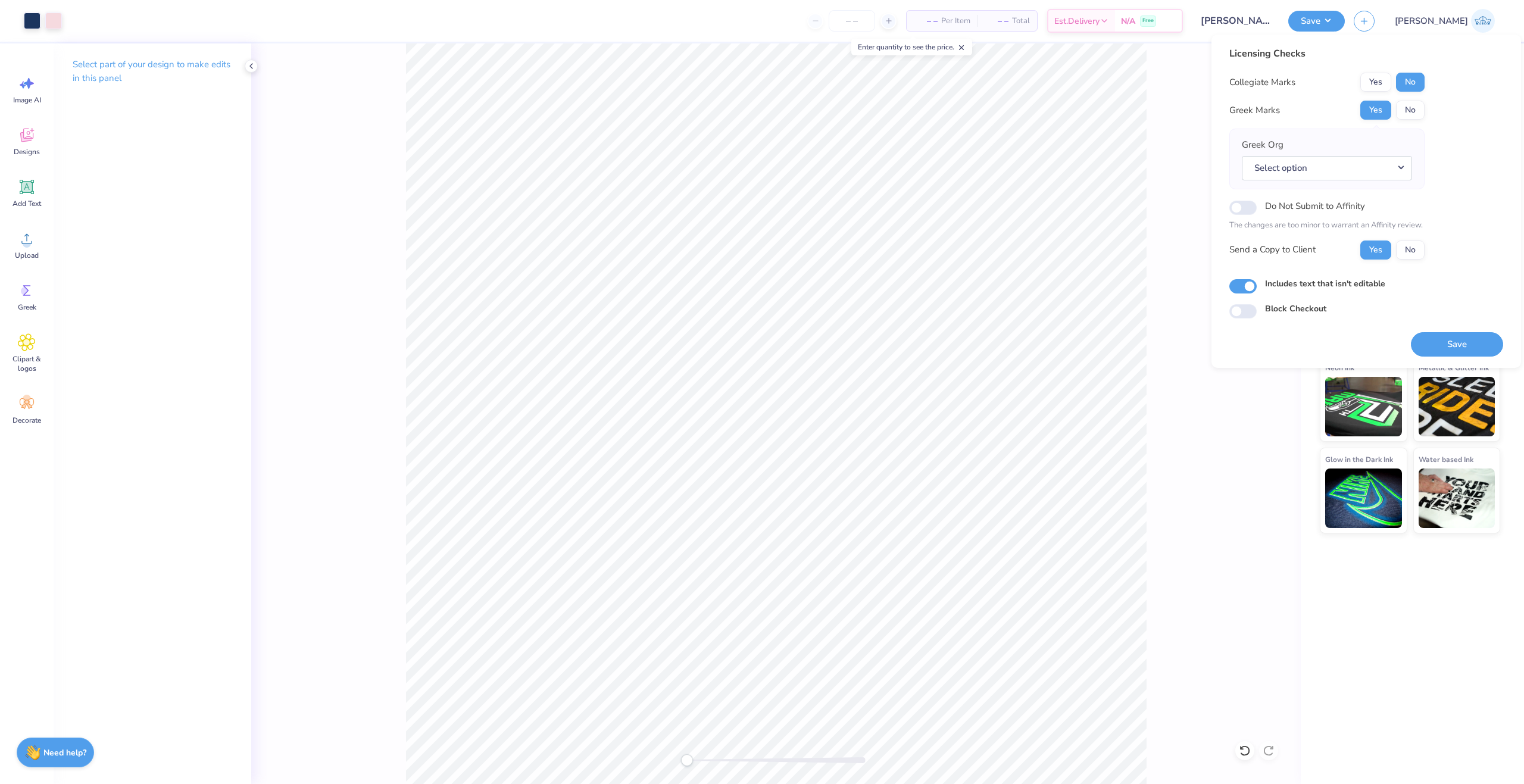
click at [1436, 329] on div "Save" at bounding box center [1458, 337] width 92 height 37
click at [1442, 344] on button "Save" at bounding box center [1458, 344] width 92 height 24
click at [768, 767] on div "Front" at bounding box center [776, 413] width 1050 height 740
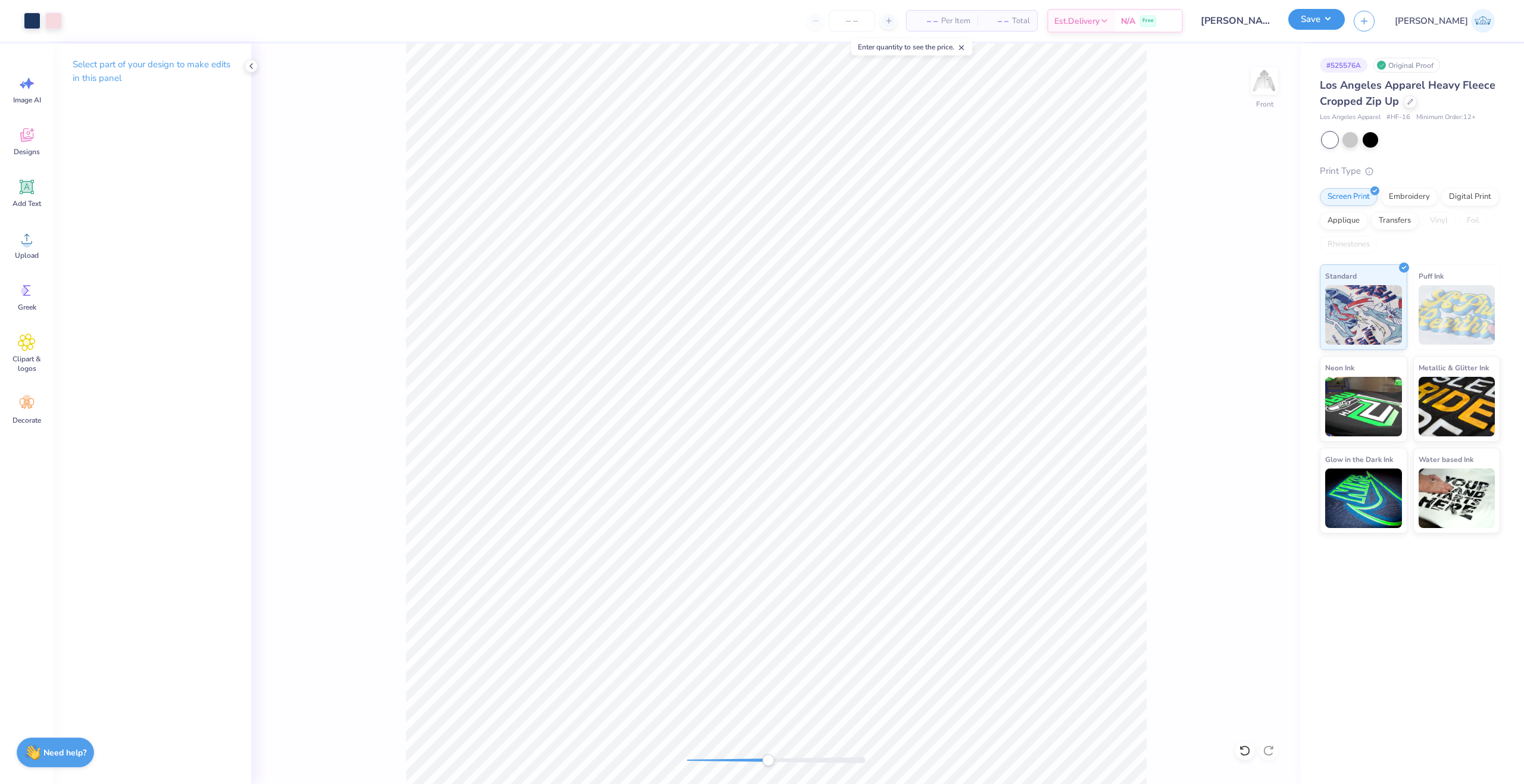
click at [1345, 21] on button "Save" at bounding box center [1317, 19] width 57 height 21
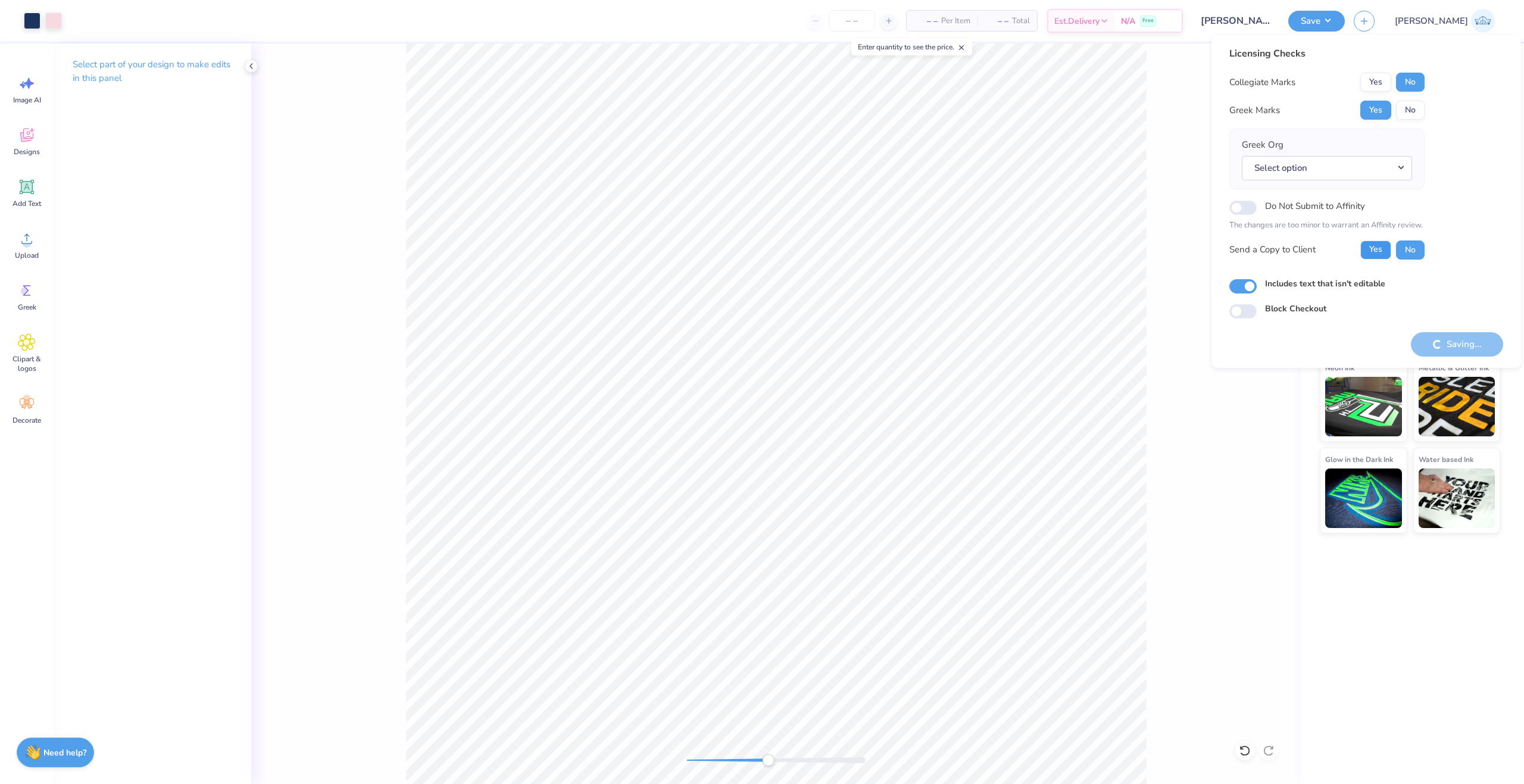
click at [1371, 241] on button "Yes" at bounding box center [1376, 250] width 31 height 20
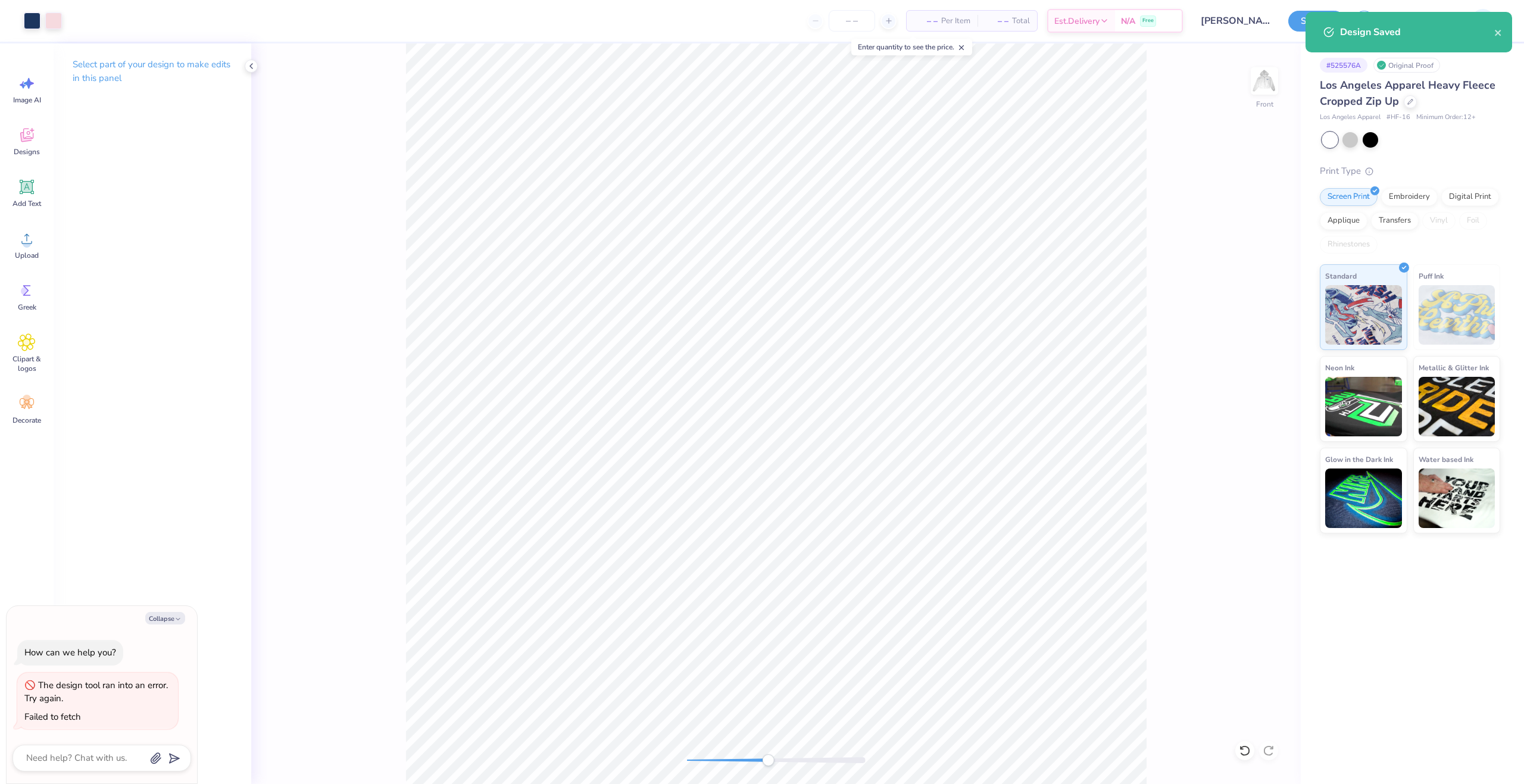
type textarea "x"
